Goal: Transaction & Acquisition: Purchase product/service

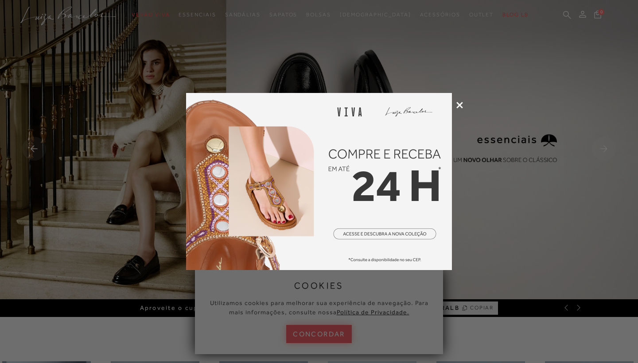
click at [459, 109] on div at bounding box center [319, 181] width 638 height 363
click at [460, 104] on icon at bounding box center [459, 105] width 7 height 7
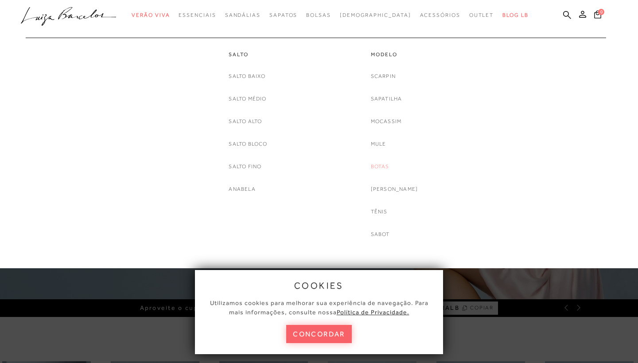
click at [384, 164] on link "Botas" at bounding box center [380, 166] width 19 height 9
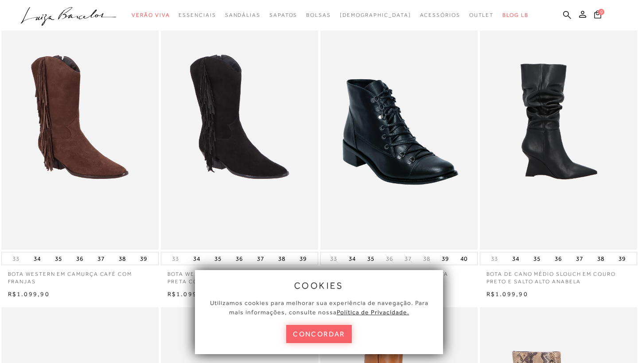
scroll to position [51, 0]
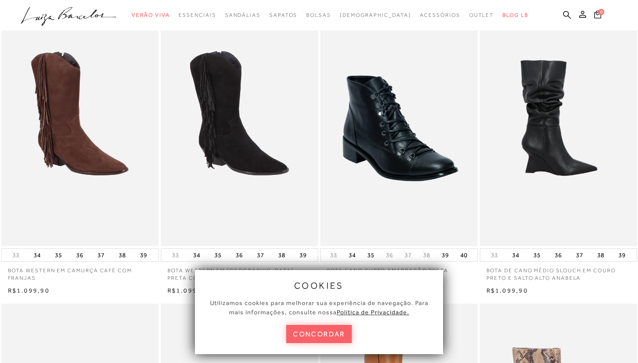
click at [558, 211] on img at bounding box center [559, 129] width 156 height 236
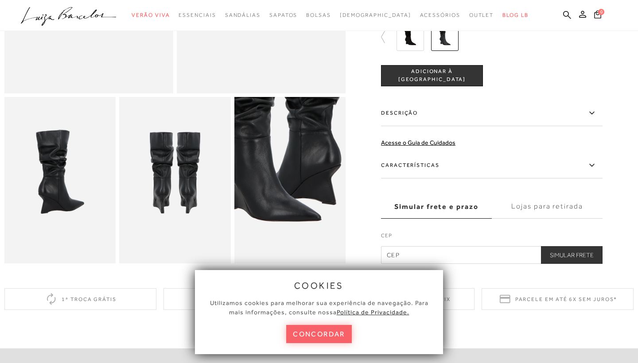
scroll to position [224, 0]
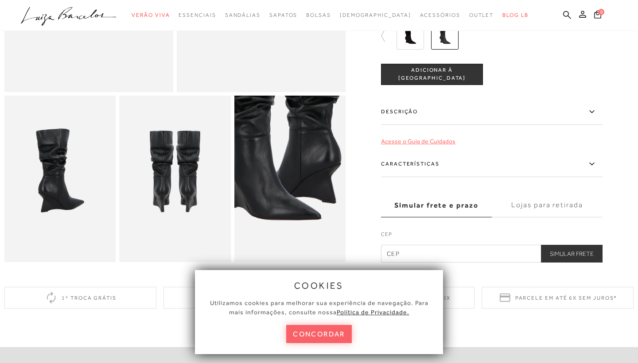
click at [435, 140] on link "Acesse o Guia de Cuidados" at bounding box center [418, 140] width 74 height 7
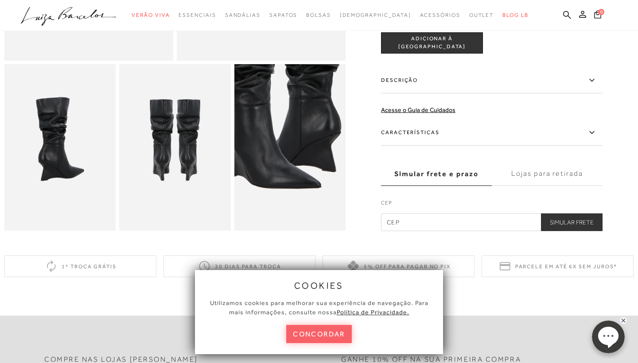
scroll to position [262, 0]
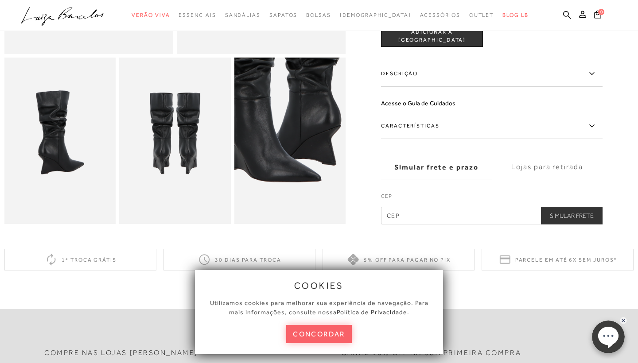
click at [594, 125] on icon at bounding box center [591, 125] width 5 height 3
click at [0, 0] on input "Características" at bounding box center [0, 0] width 0 height 0
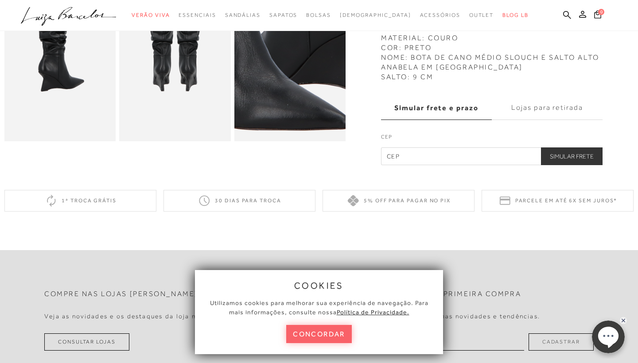
scroll to position [347, 0]
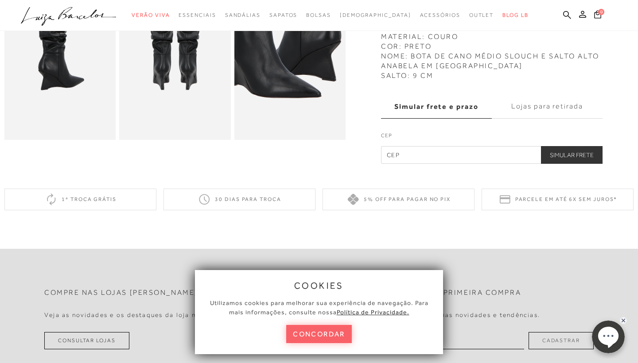
click at [538, 109] on label "Lojas para retirada" at bounding box center [547, 107] width 111 height 24
click at [0, 0] on input "Lojas para retirada" at bounding box center [0, 0] width 0 height 0
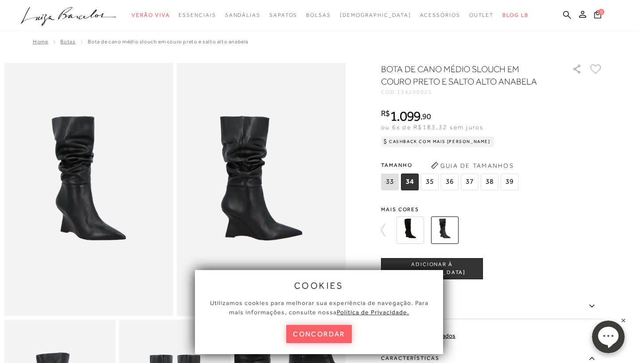
scroll to position [0, 0]
click at [385, 230] on icon at bounding box center [387, 230] width 12 height 12
click at [407, 228] on img at bounding box center [410, 230] width 27 height 27
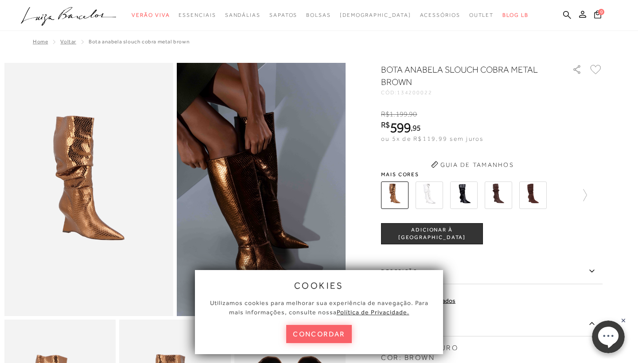
click at [430, 205] on img at bounding box center [429, 195] width 27 height 27
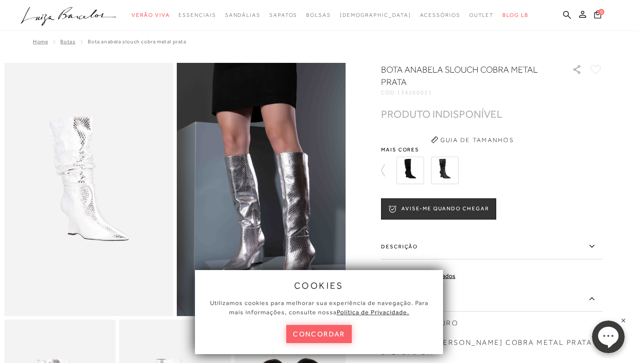
click at [417, 177] on img at bounding box center [410, 170] width 27 height 27
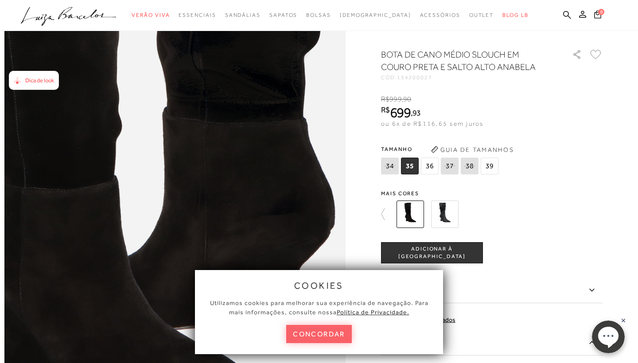
scroll to position [472, 0]
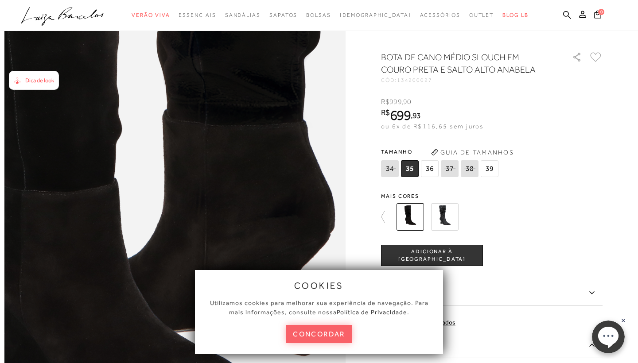
click at [442, 214] on img at bounding box center [444, 216] width 27 height 27
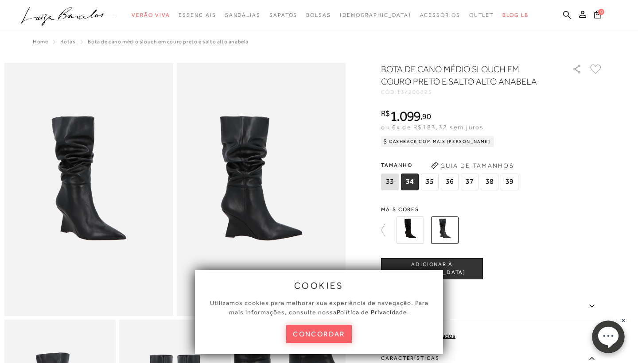
click at [444, 232] on img at bounding box center [444, 230] width 27 height 27
click at [412, 238] on img at bounding box center [410, 230] width 27 height 27
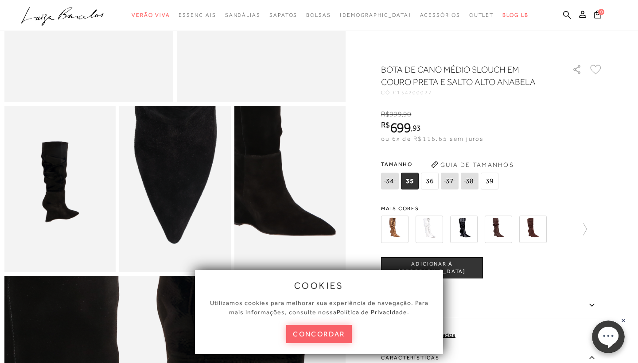
scroll to position [217, 0]
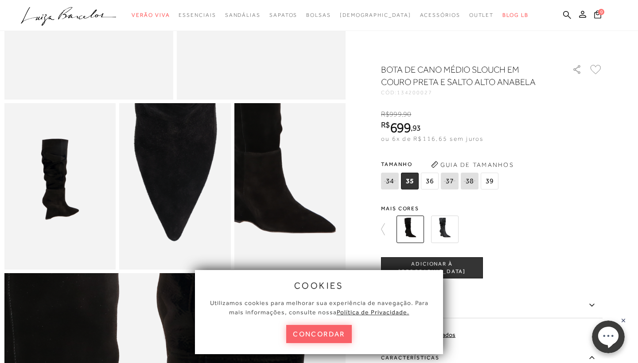
click at [594, 305] on icon at bounding box center [592, 305] width 11 height 11
click at [0, 0] on input "Descrição" at bounding box center [0, 0] width 0 height 0
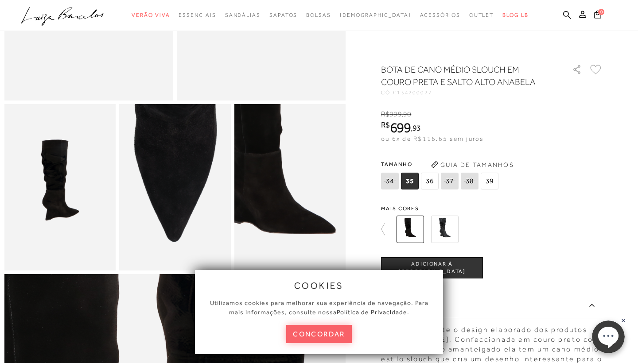
scroll to position [219, 0]
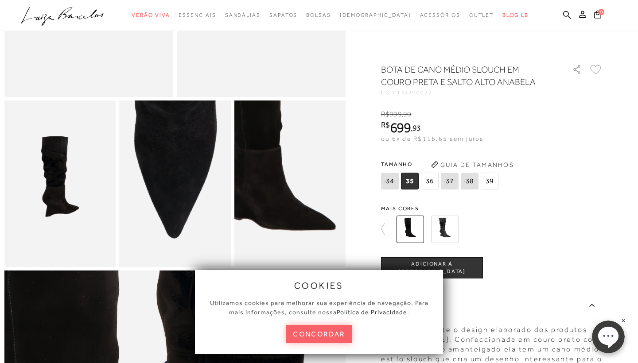
click at [444, 240] on img at bounding box center [444, 229] width 27 height 27
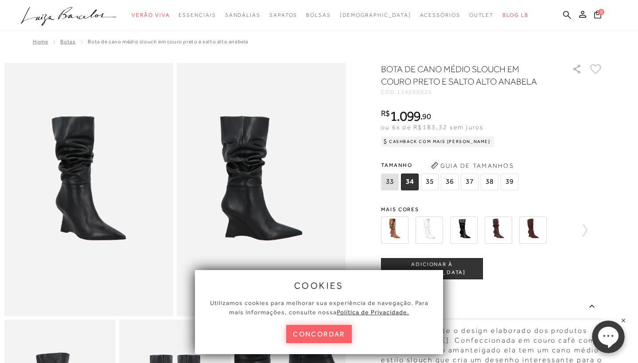
click at [466, 235] on img at bounding box center [463, 230] width 27 height 27
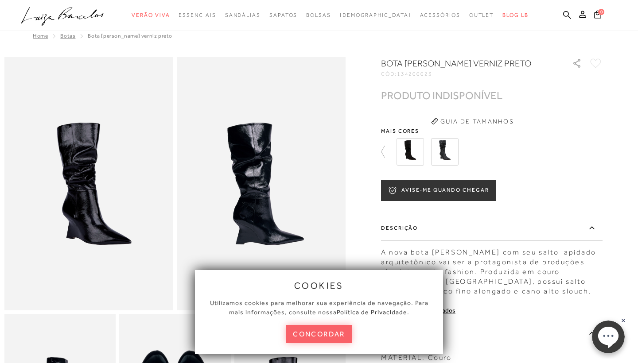
scroll to position [7, 0]
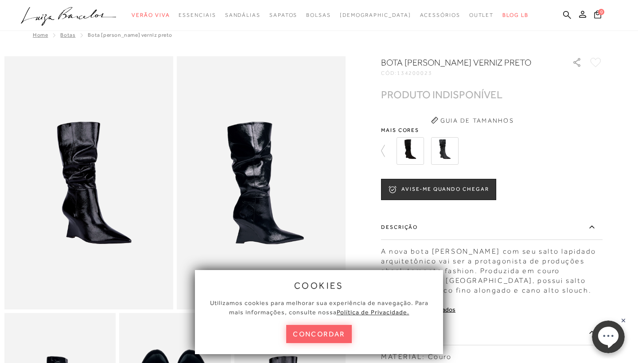
click at [415, 151] on img at bounding box center [410, 150] width 27 height 27
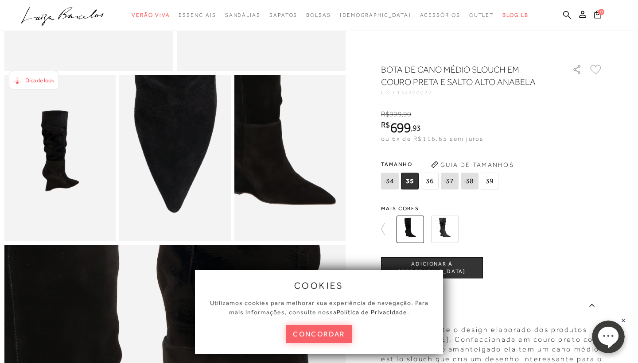
scroll to position [246, 0]
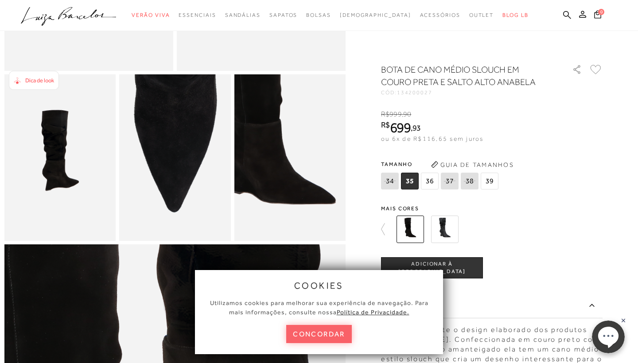
click at [519, 238] on div at bounding box center [497, 229] width 206 height 33
click at [385, 316] on u "Política de Privacidade." at bounding box center [373, 312] width 73 height 7
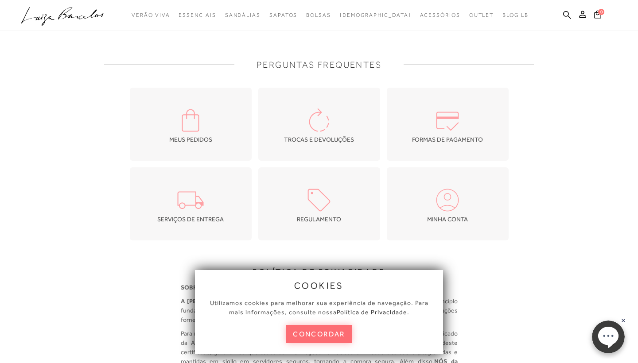
click at [329, 334] on button "concordar" at bounding box center [319, 334] width 66 height 18
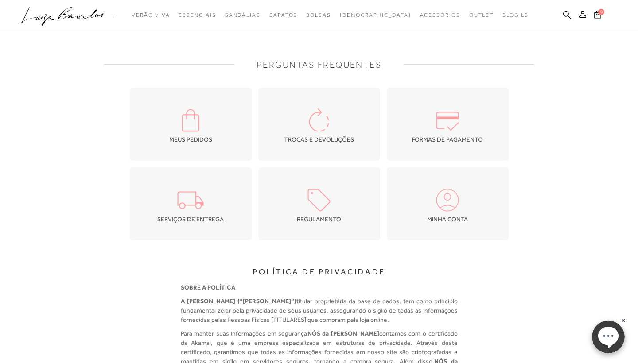
click at [90, 12] on icon ".a{fill-rule:evenodd;}" at bounding box center [69, 16] width 96 height 19
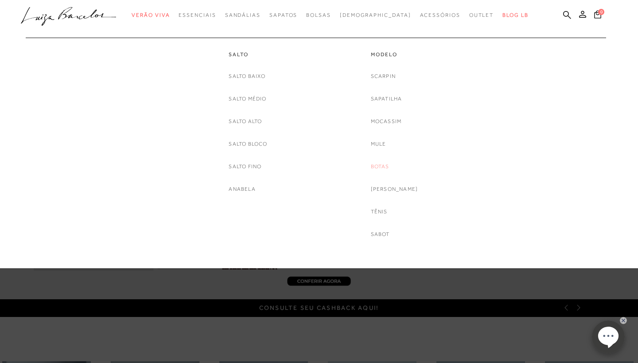
click at [390, 166] on link "Botas" at bounding box center [380, 166] width 19 height 9
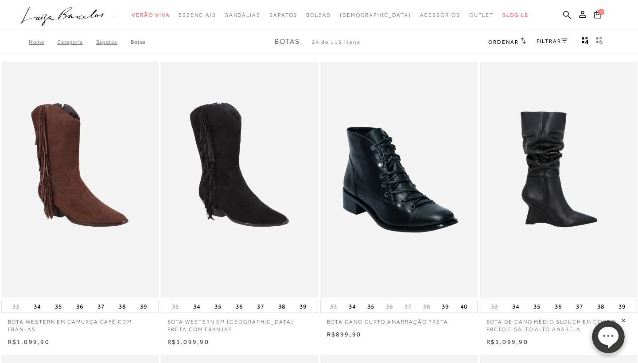
click at [545, 213] on img at bounding box center [559, 180] width 156 height 236
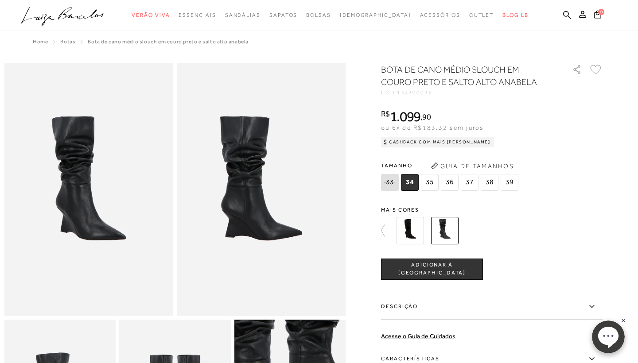
click at [415, 233] on img at bounding box center [410, 230] width 27 height 27
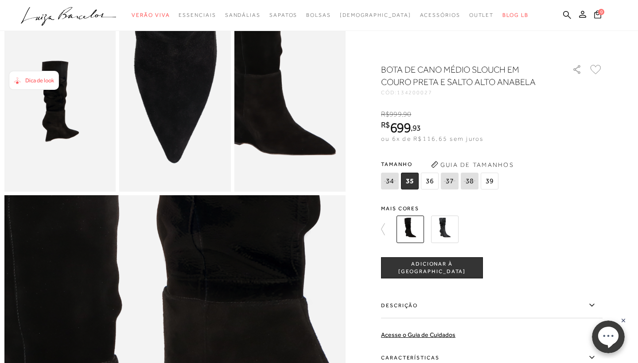
scroll to position [295, 0]
click at [412, 182] on span "35" at bounding box center [410, 181] width 18 height 17
click at [412, 183] on span "35" at bounding box center [410, 181] width 18 height 17
click at [431, 182] on span "36" at bounding box center [430, 181] width 18 height 17
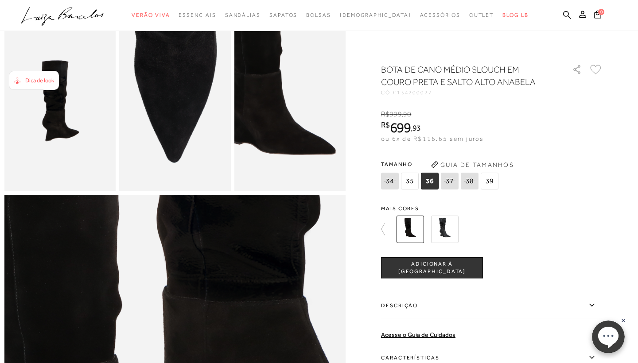
click at [464, 166] on button "Guia de Tamanhos" at bounding box center [472, 165] width 89 height 14
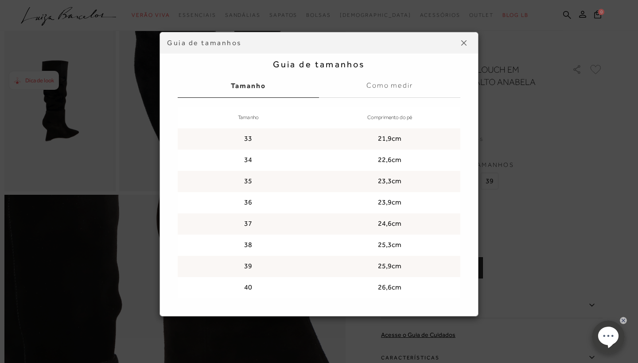
click at [400, 183] on td "23,3cm" at bounding box center [389, 181] width 141 height 21
click at [397, 201] on td "23,9cm" at bounding box center [389, 202] width 141 height 21
click at [390, 87] on label "Como medir" at bounding box center [389, 86] width 141 height 24
click at [0, 0] on input "Como medir" at bounding box center [0, 0] width 0 height 0
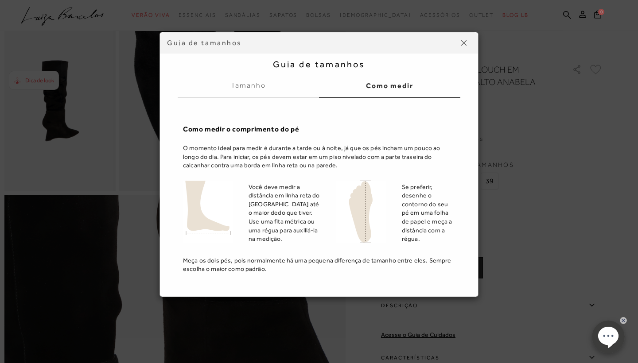
click at [465, 43] on img at bounding box center [463, 42] width 5 height 5
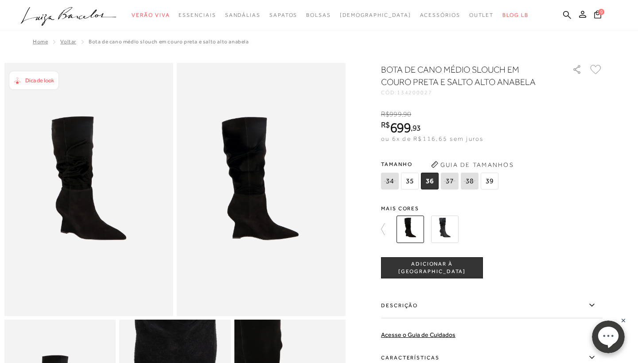
scroll to position [0, 0]
click at [386, 230] on icon at bounding box center [387, 229] width 12 height 12
click at [497, 235] on img at bounding box center [498, 229] width 27 height 27
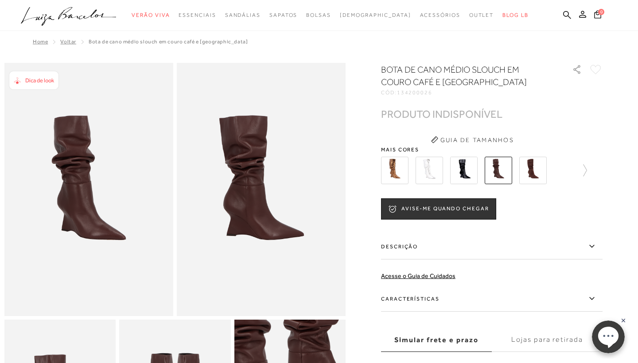
click at [531, 174] on img at bounding box center [532, 170] width 27 height 27
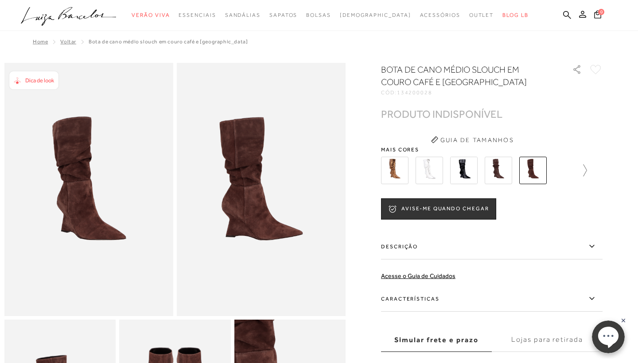
click at [585, 171] on icon at bounding box center [581, 170] width 12 height 12
click at [401, 175] on img at bounding box center [410, 170] width 27 height 27
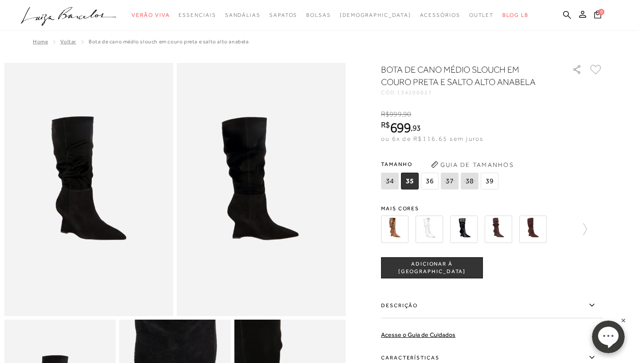
scroll to position [0, 0]
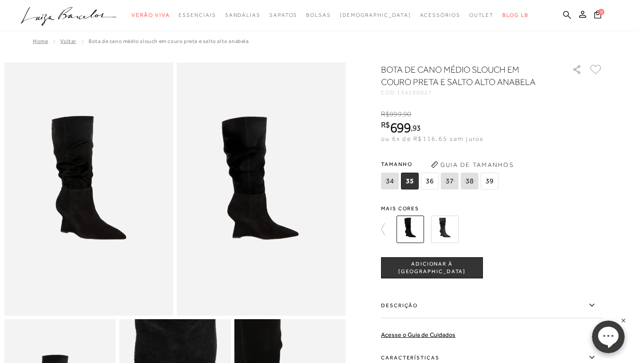
click at [427, 184] on span "36" at bounding box center [430, 181] width 18 height 17
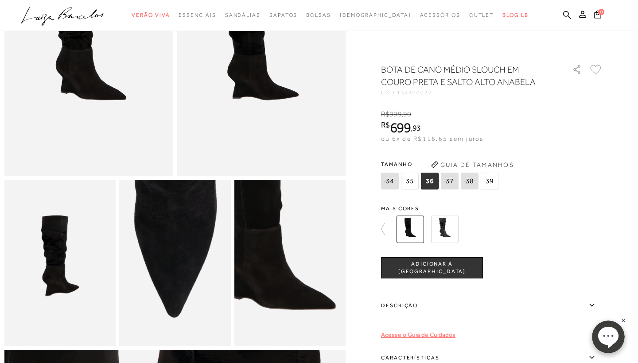
scroll to position [132, 0]
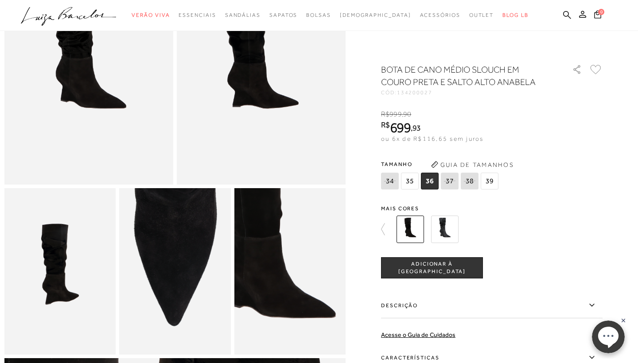
click at [592, 356] on body "0 .st0{fill:#3c3c3b;} .st1{opacity:0.2;} .st2{fill:#231F20;} .st3{fill:#FFFFFF;…" at bounding box center [608, 337] width 51 height 44
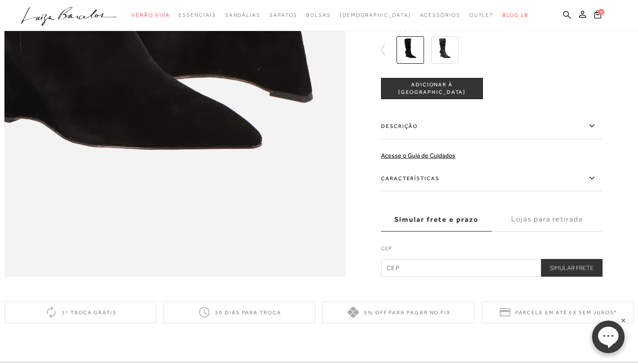
scroll to position [725, 0]
click at [591, 177] on icon at bounding box center [592, 178] width 11 height 11
click at [0, 0] on input "Características" at bounding box center [0, 0] width 0 height 0
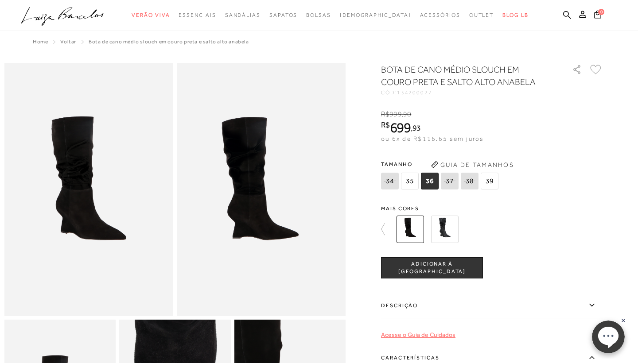
scroll to position [0, 0]
click at [437, 272] on button "ADICIONAR À [GEOGRAPHIC_DATA]" at bounding box center [432, 267] width 102 height 21
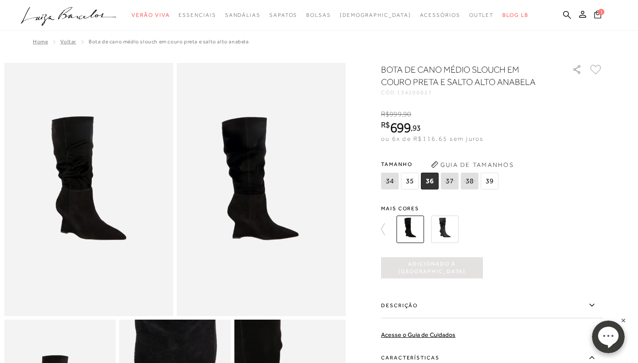
click at [598, 16] on icon at bounding box center [598, 14] width 8 height 10
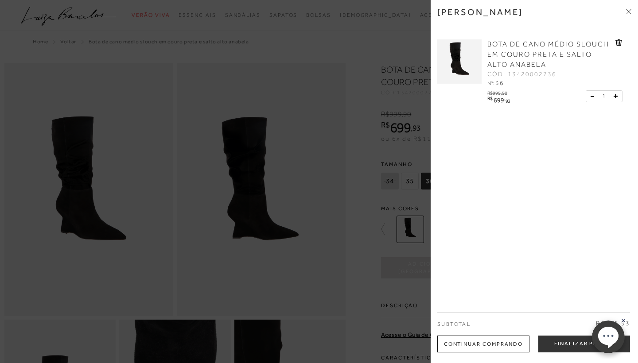
click at [403, 22] on div at bounding box center [319, 181] width 638 height 363
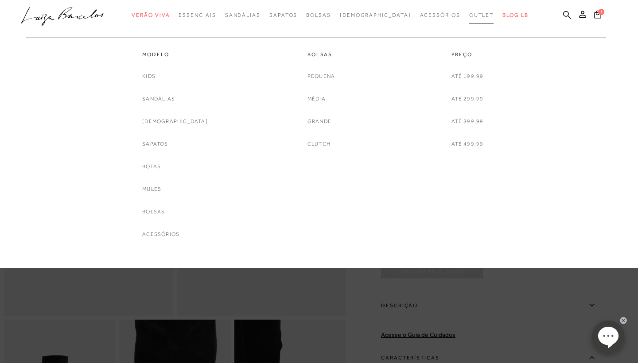
click at [469, 18] on link "Outlet" at bounding box center [481, 15] width 25 height 16
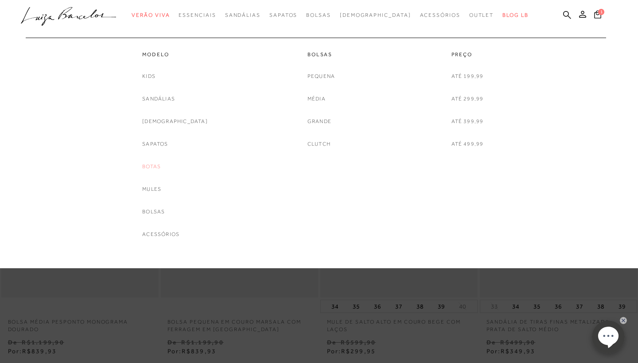
click at [161, 166] on link "Botas" at bounding box center [151, 166] width 19 height 9
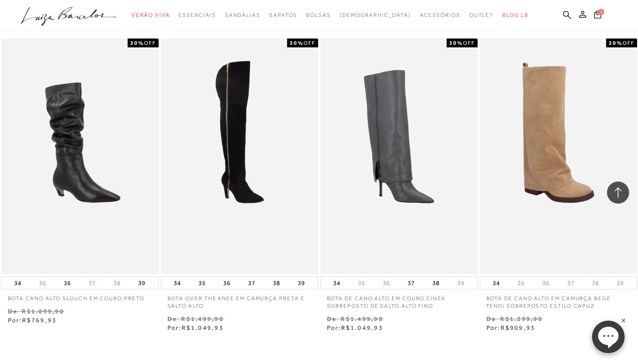
scroll to position [1539, 0]
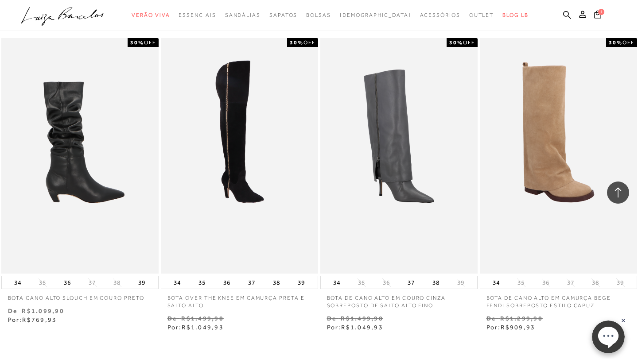
click at [113, 204] on img at bounding box center [80, 156] width 156 height 236
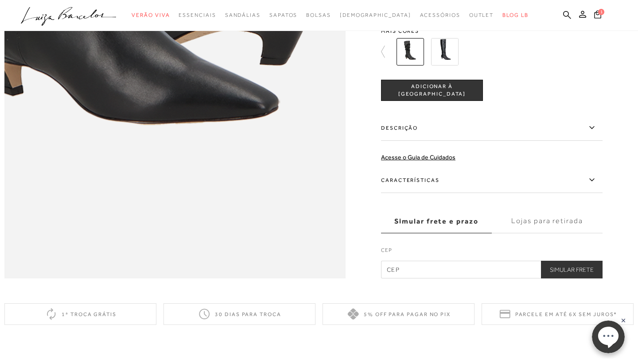
scroll to position [724, 0]
click at [590, 179] on icon at bounding box center [592, 179] width 11 height 11
click at [0, 0] on input "Características" at bounding box center [0, 0] width 0 height 0
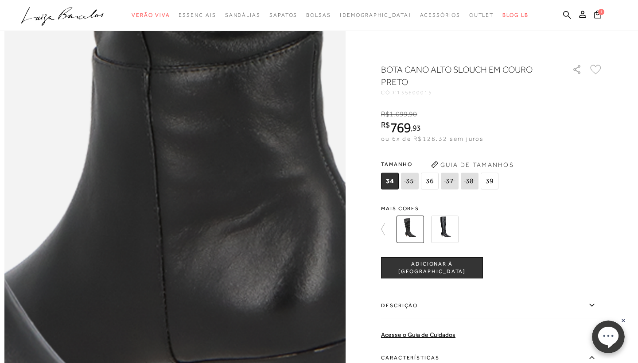
scroll to position [464, 0]
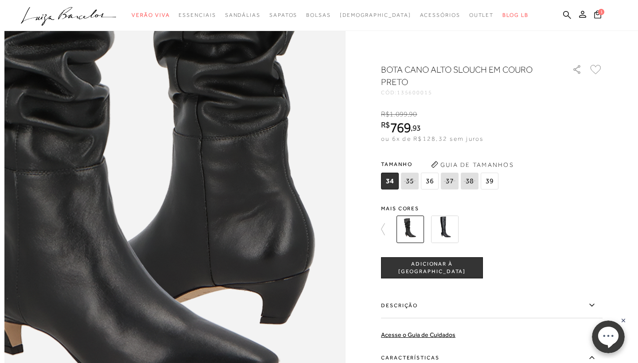
click at [421, 230] on img at bounding box center [410, 229] width 27 height 27
click at [417, 230] on img at bounding box center [410, 229] width 27 height 27
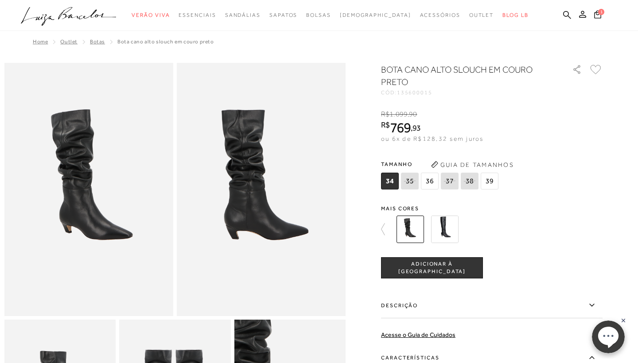
scroll to position [0, 0]
click at [406, 229] on img at bounding box center [410, 229] width 27 height 27
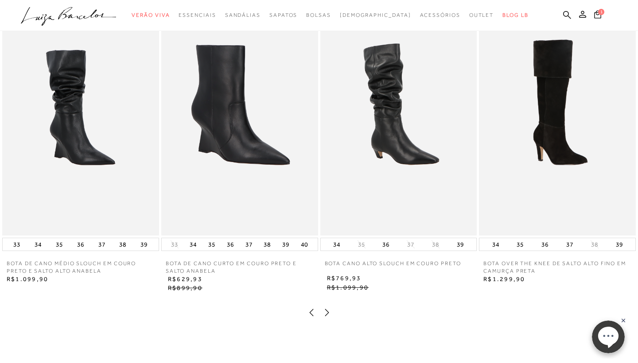
scroll to position [1146, 0]
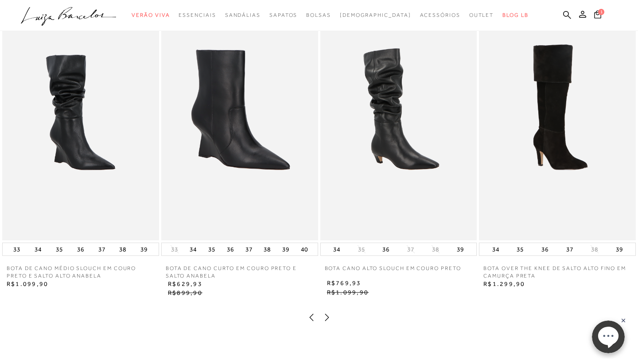
click at [327, 320] on icon at bounding box center [327, 317] width 9 height 9
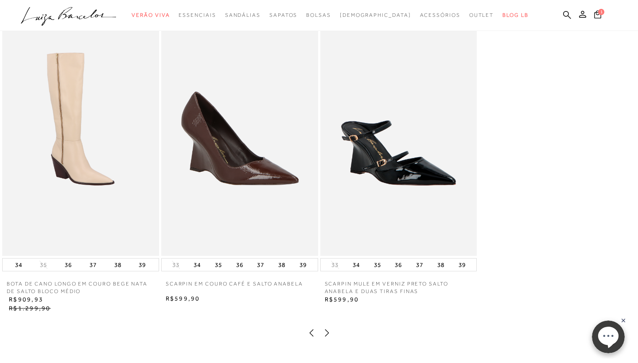
scroll to position [1126, 0]
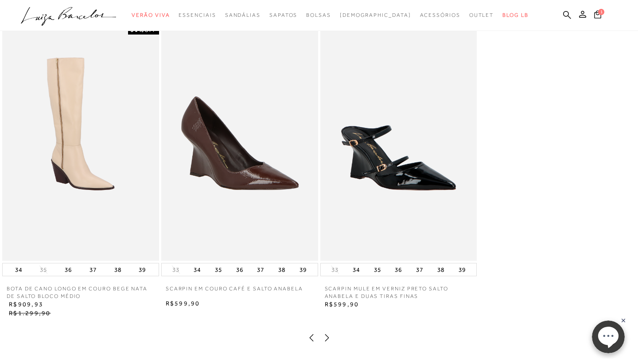
click at [90, 195] on img at bounding box center [80, 143] width 157 height 235
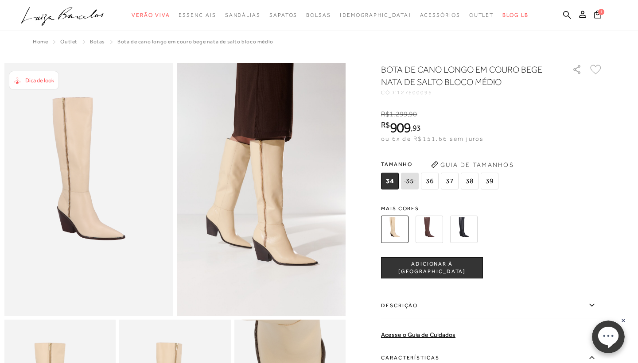
click at [433, 231] on img at bounding box center [429, 229] width 27 height 27
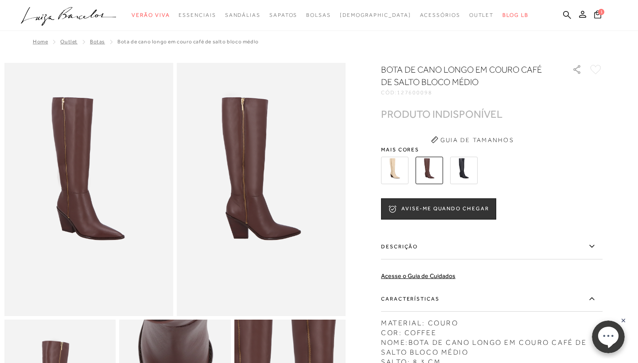
click at [461, 170] on img at bounding box center [463, 170] width 27 height 27
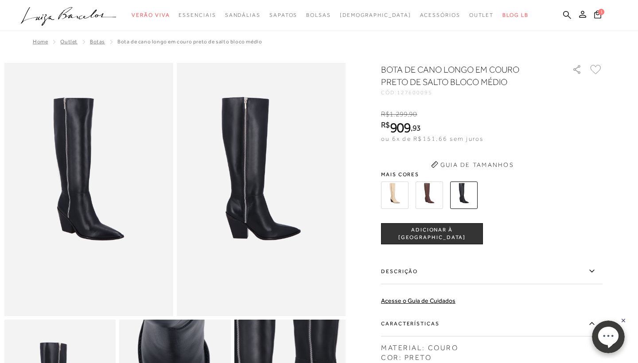
click at [386, 162] on div "BOTA DE CANO LONGO EM COURO PRETO DE SALTO BLOCO MÉDIO CÓD: 127600095 × É neces…" at bounding box center [492, 269] width 222 height 412
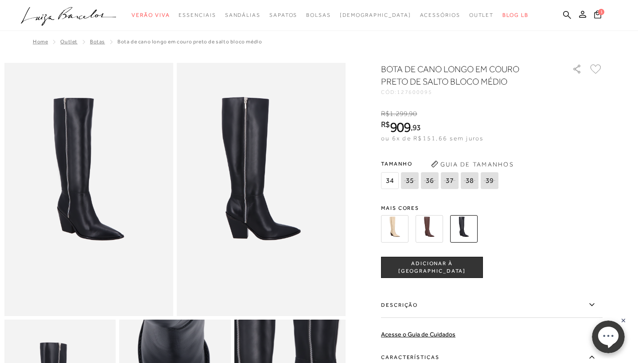
click at [396, 228] on img at bounding box center [394, 228] width 27 height 27
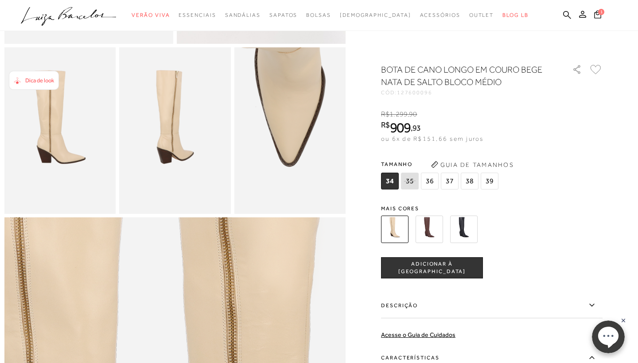
scroll to position [243, 0]
